Goal: Task Accomplishment & Management: Use online tool/utility

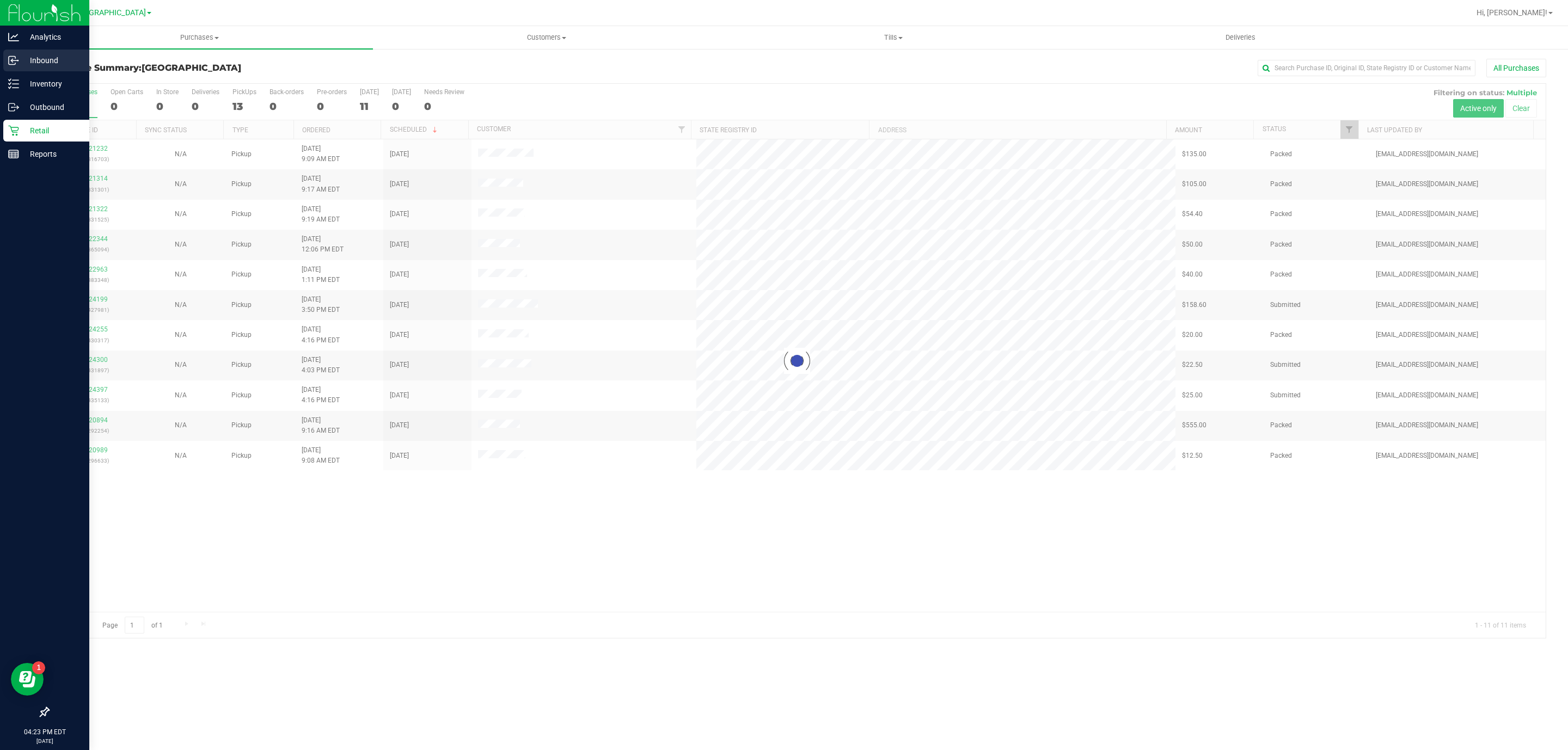
click at [15, 70] on div "Inbound" at bounding box center [46, 60] width 86 height 22
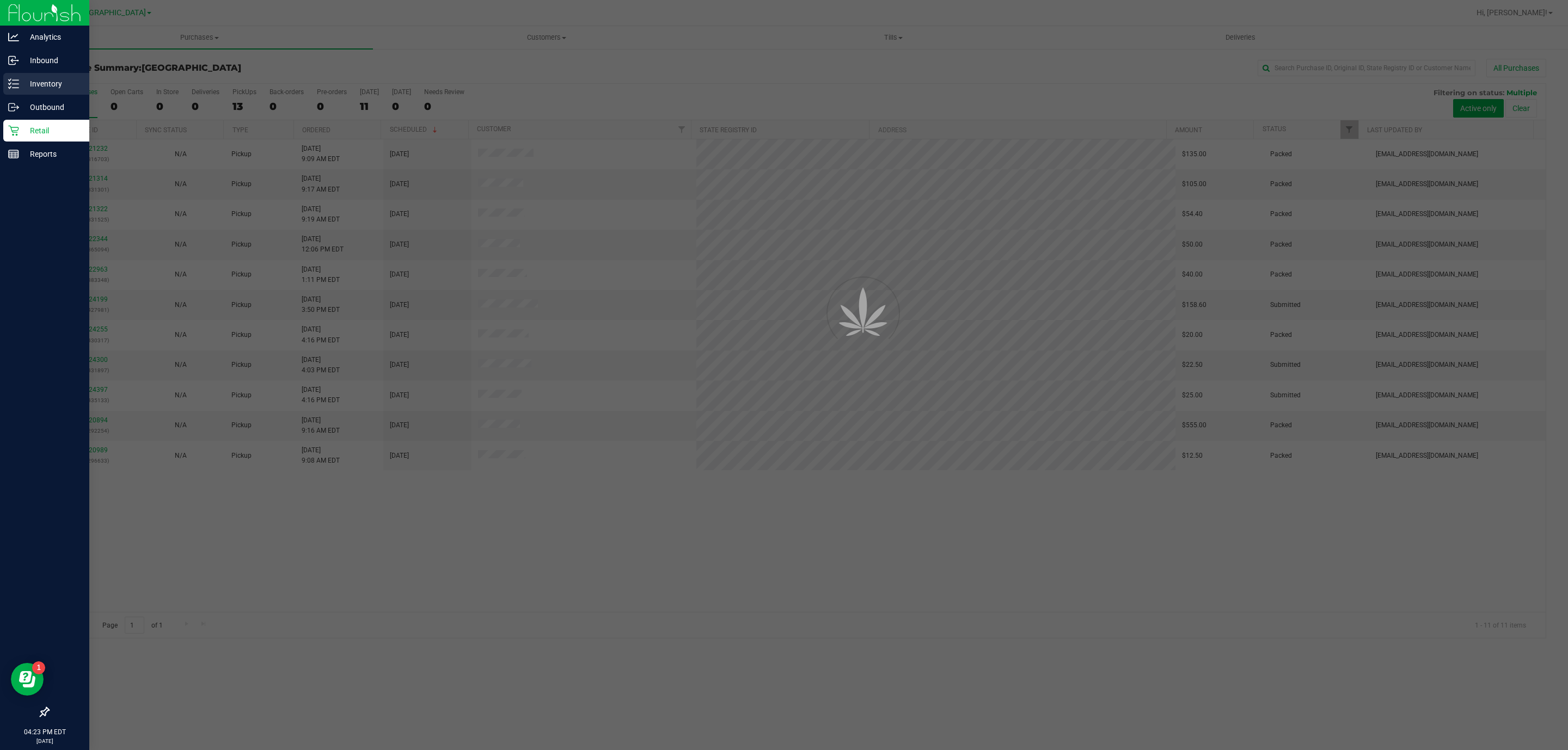
click at [16, 79] on icon at bounding box center [14, 84] width 11 height 11
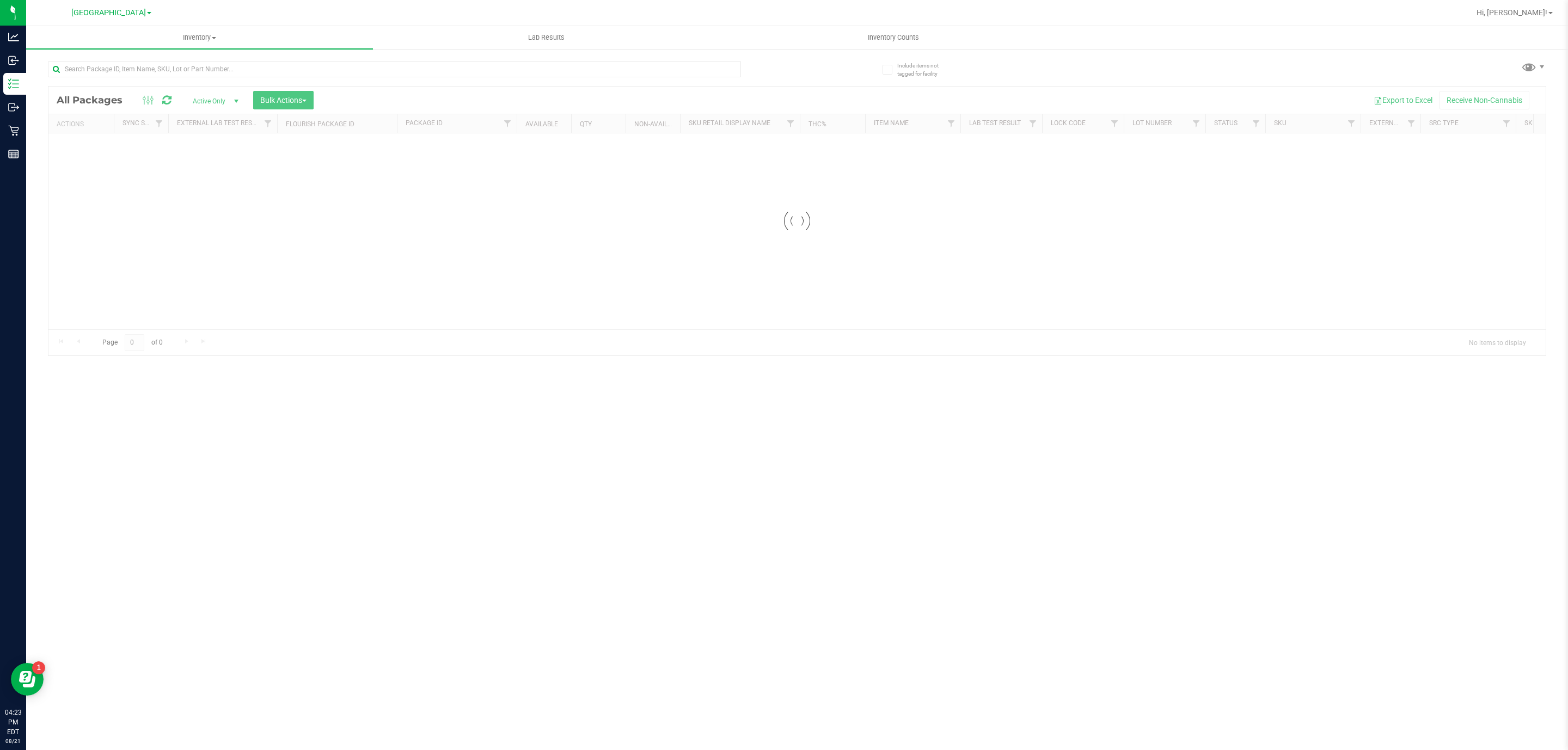
click at [415, 77] on div at bounding box center [394, 73] width 693 height 25
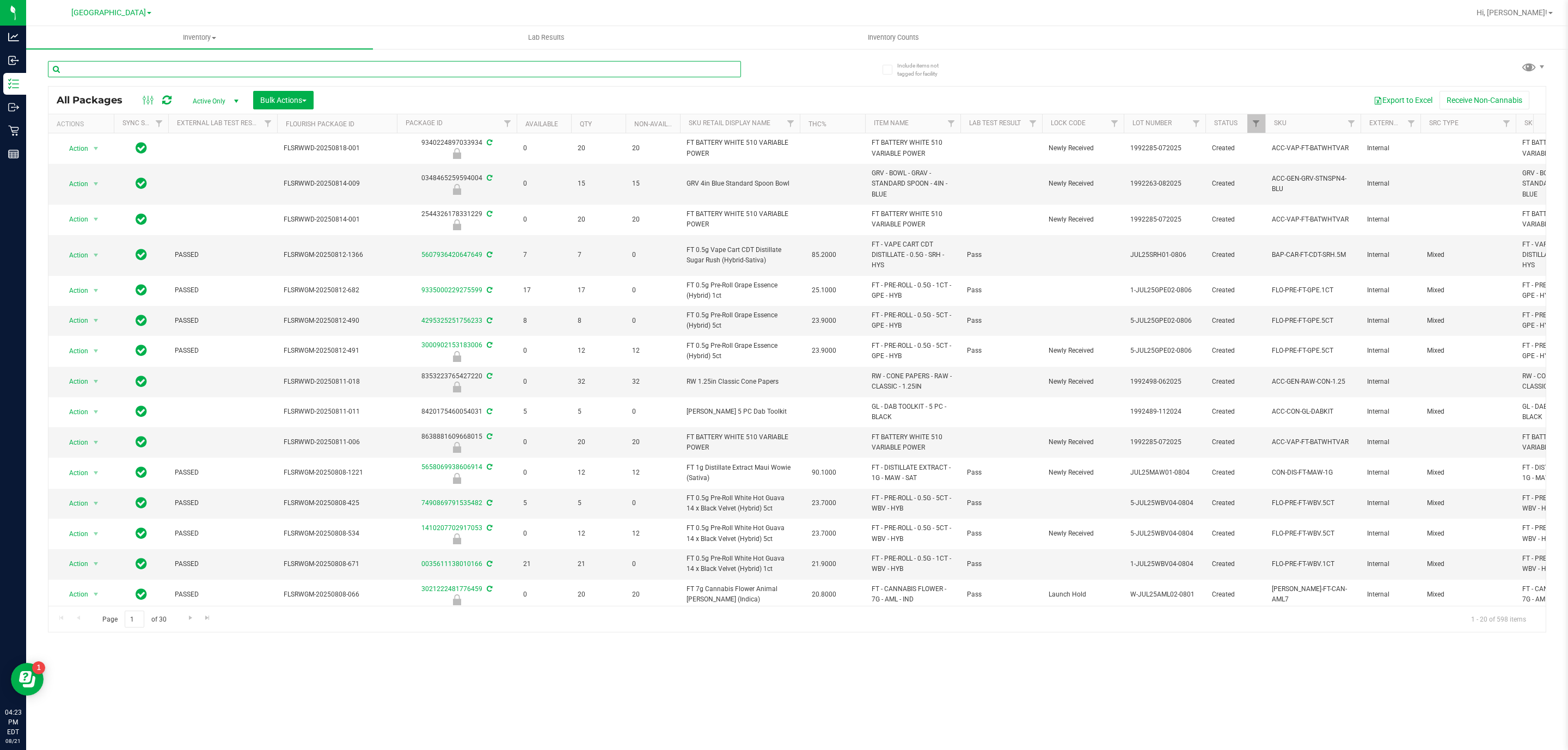
drag, startPoint x: 418, startPoint y: 65, endPoint x: 419, endPoint y: 72, distance: 7.1
click at [419, 72] on input "text" at bounding box center [394, 69] width 693 height 16
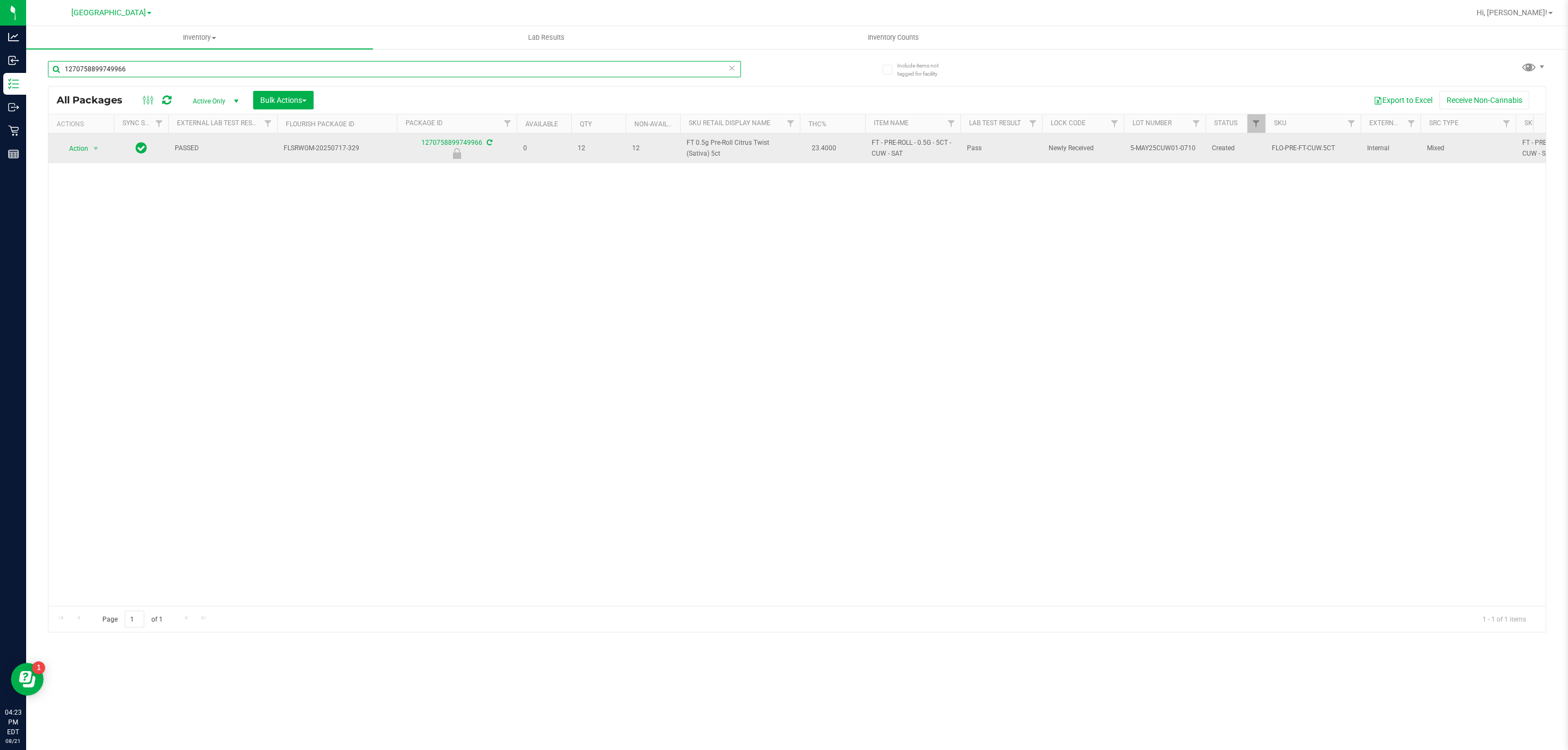
type input "1270758899749966"
click at [87, 154] on span "Action" at bounding box center [74, 149] width 29 height 15
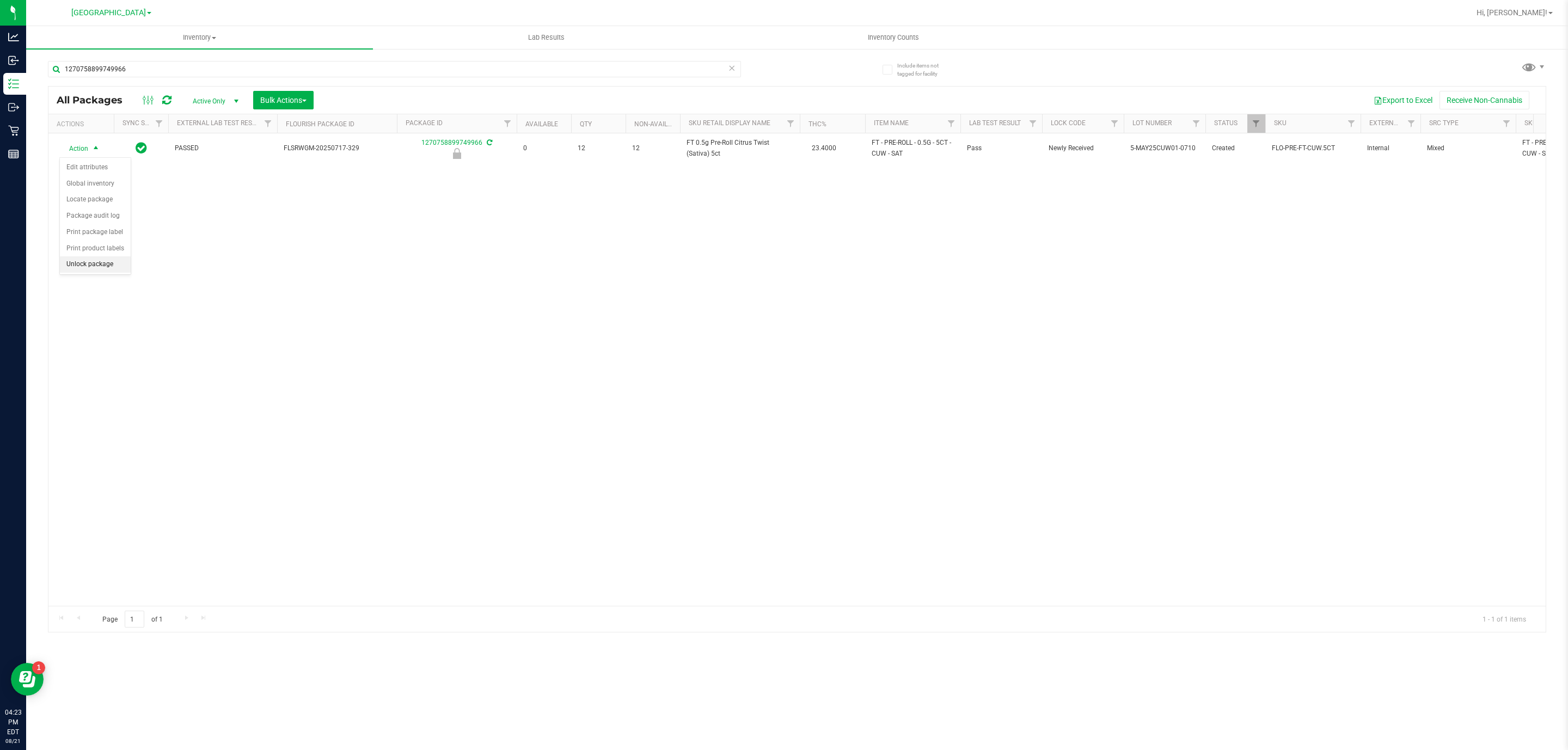
click at [97, 268] on li "Unlock package" at bounding box center [95, 264] width 71 height 16
click at [305, 72] on input "1270758899749966" at bounding box center [394, 69] width 693 height 16
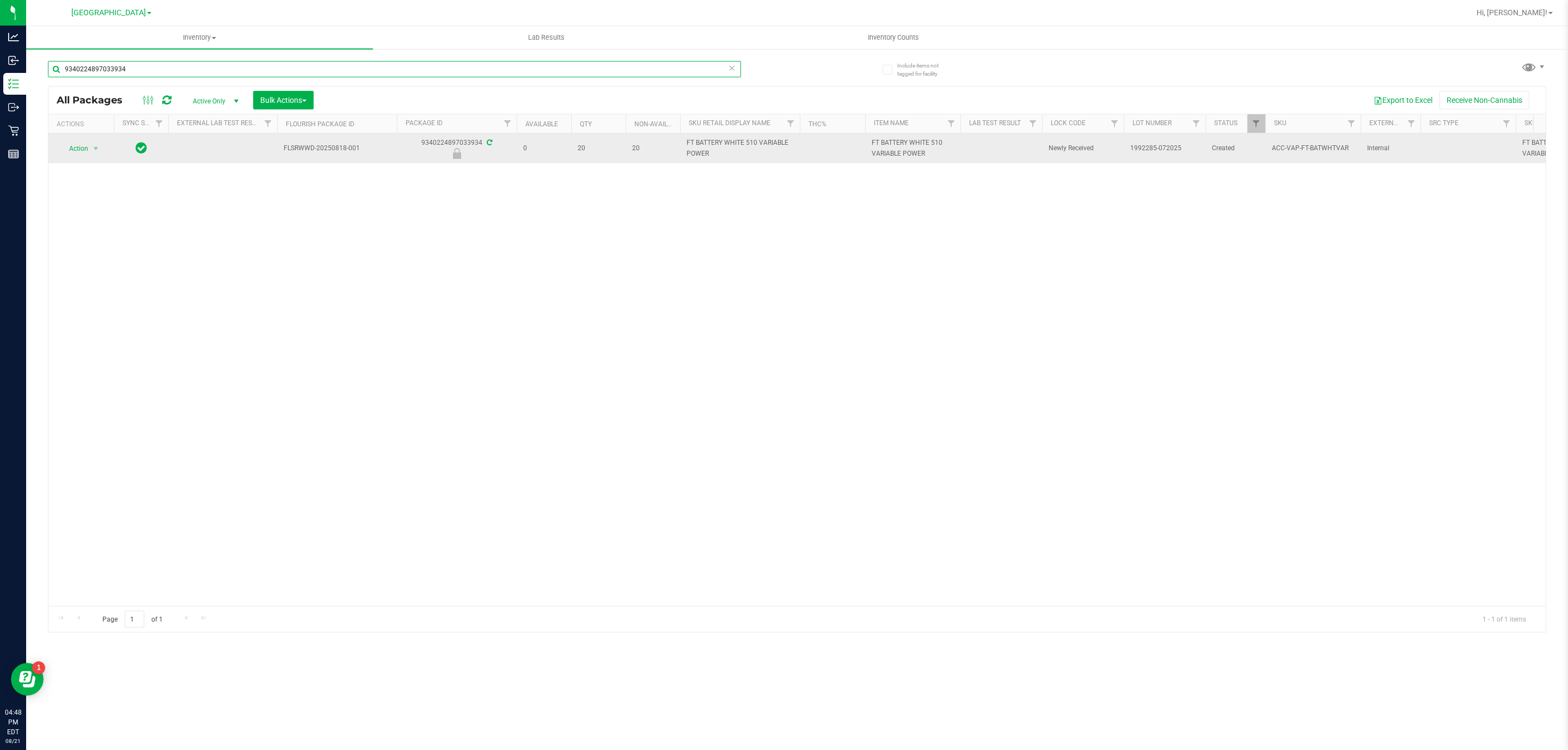
type input "9340224897033934"
click at [87, 147] on span "Action" at bounding box center [74, 149] width 29 height 15
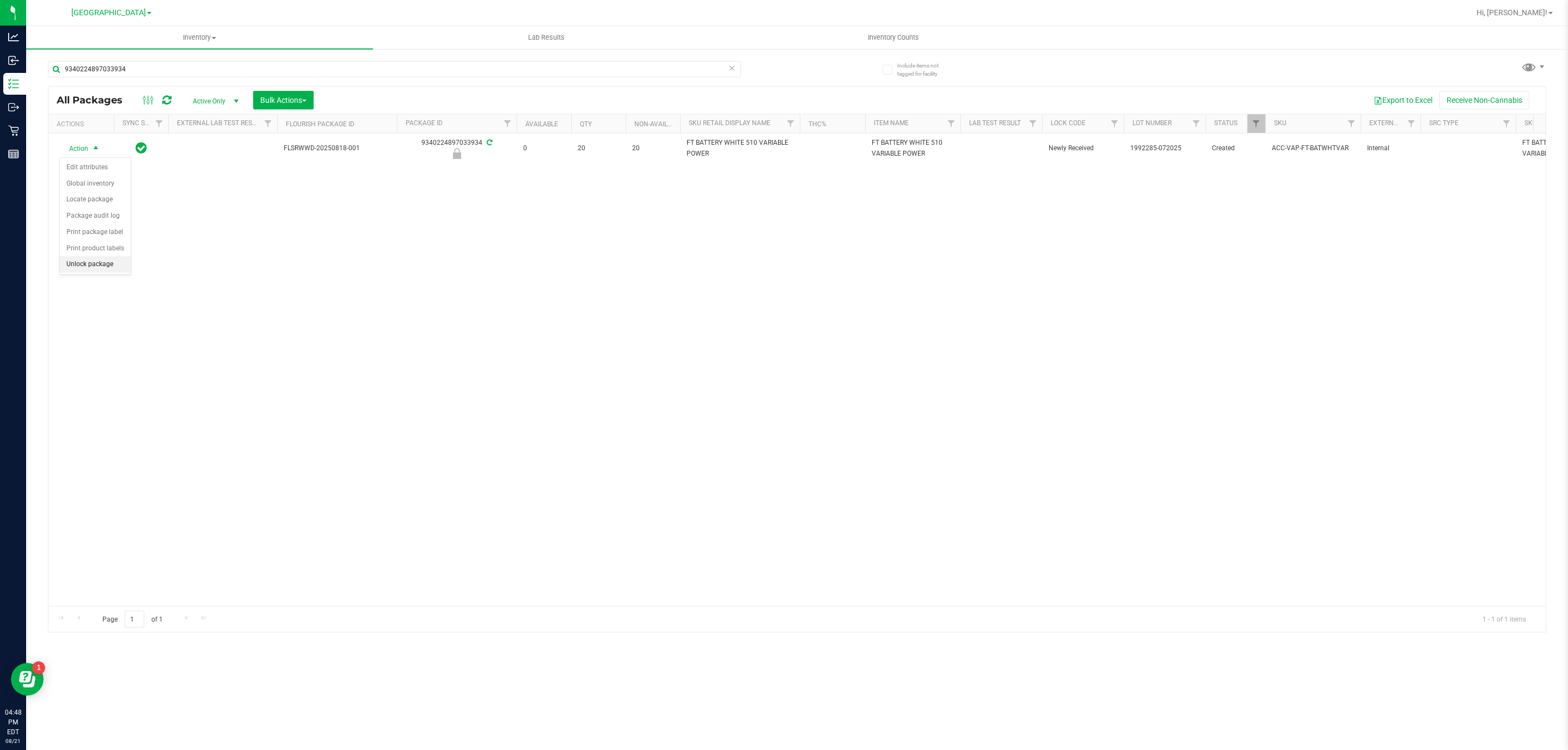
click at [123, 263] on li "Unlock package" at bounding box center [95, 264] width 71 height 16
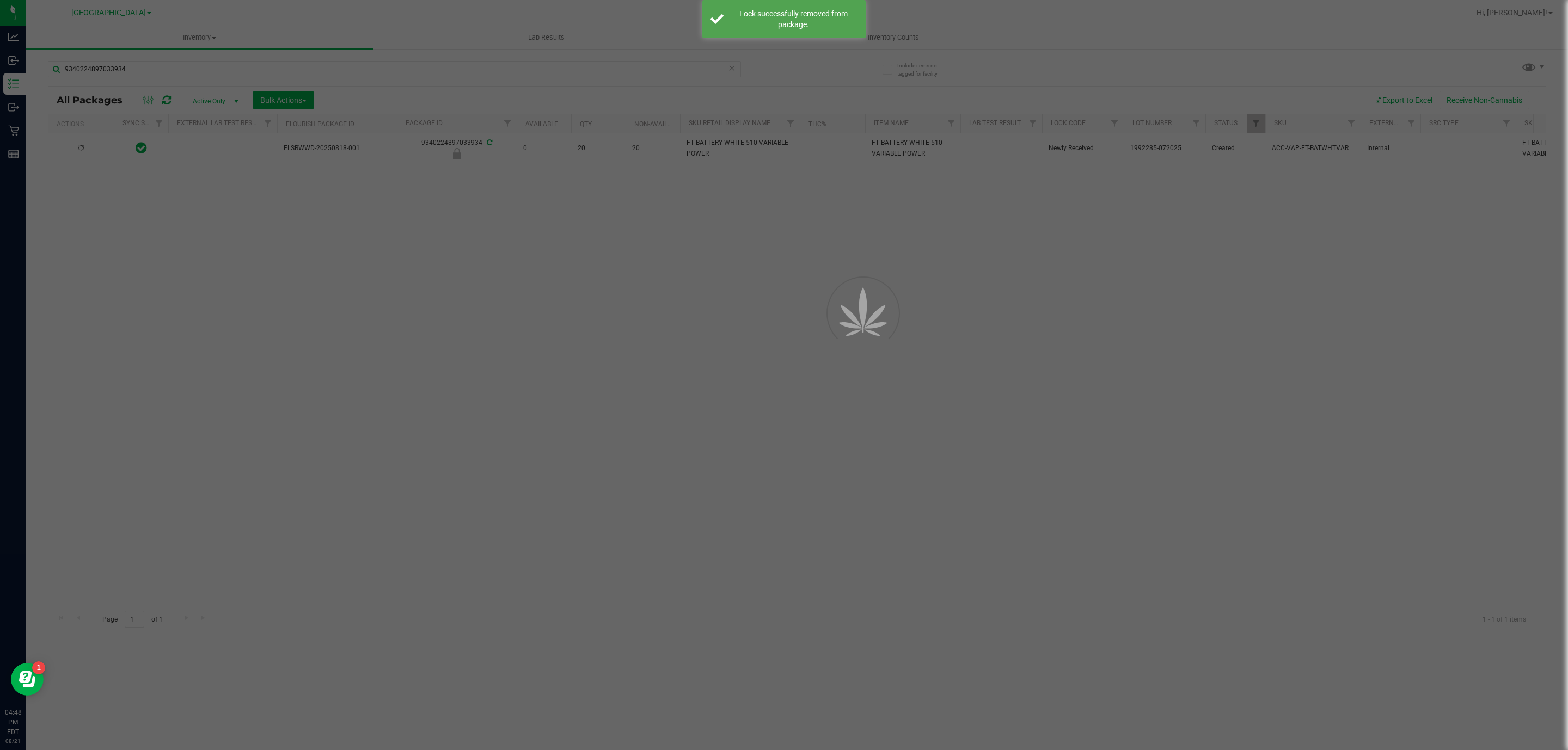
click at [199, 75] on div at bounding box center [784, 375] width 1568 height 750
click at [199, 69] on div at bounding box center [784, 375] width 1568 height 750
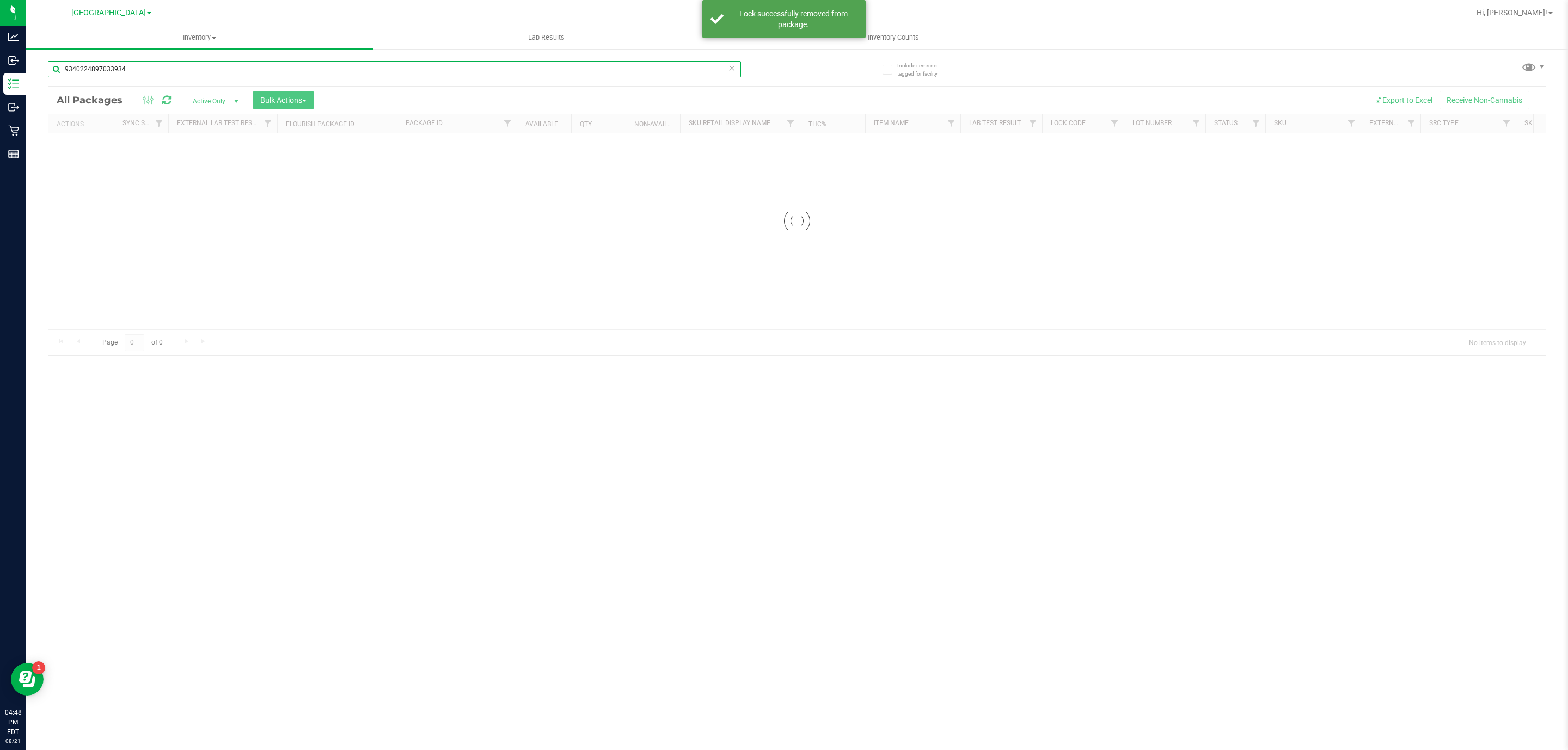
click at [199, 69] on input "9340224897033934" at bounding box center [394, 69] width 693 height 16
